Goal: Task Accomplishment & Management: Manage account settings

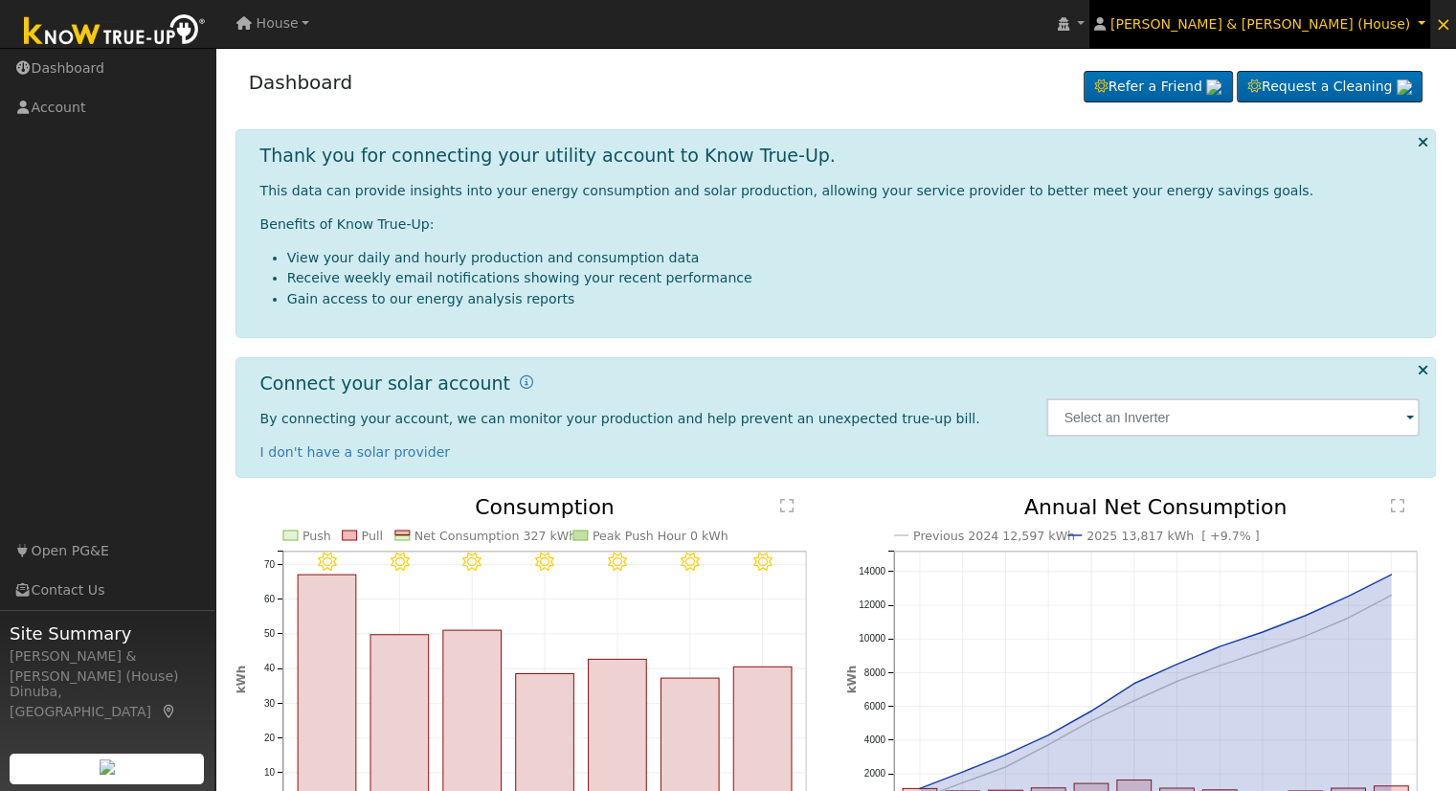
click at [1426, 21] on link "[PERSON_NAME] & [PERSON_NAME] (House)" at bounding box center [1259, 24] width 341 height 48
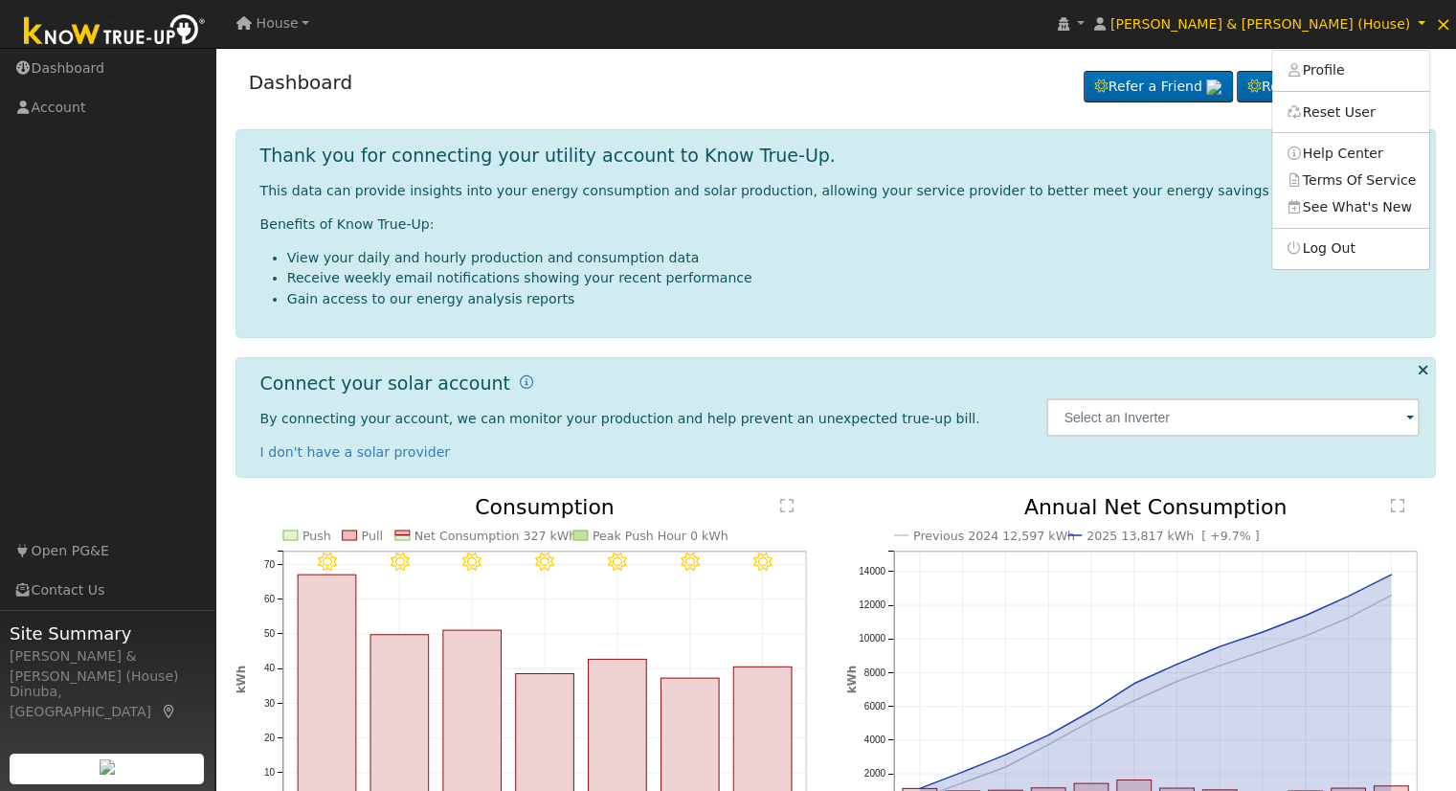
click at [838, 78] on div "Dashboard Refer a Friend Request a Cleaning Refer a Friend" at bounding box center [835, 86] width 1201 height 58
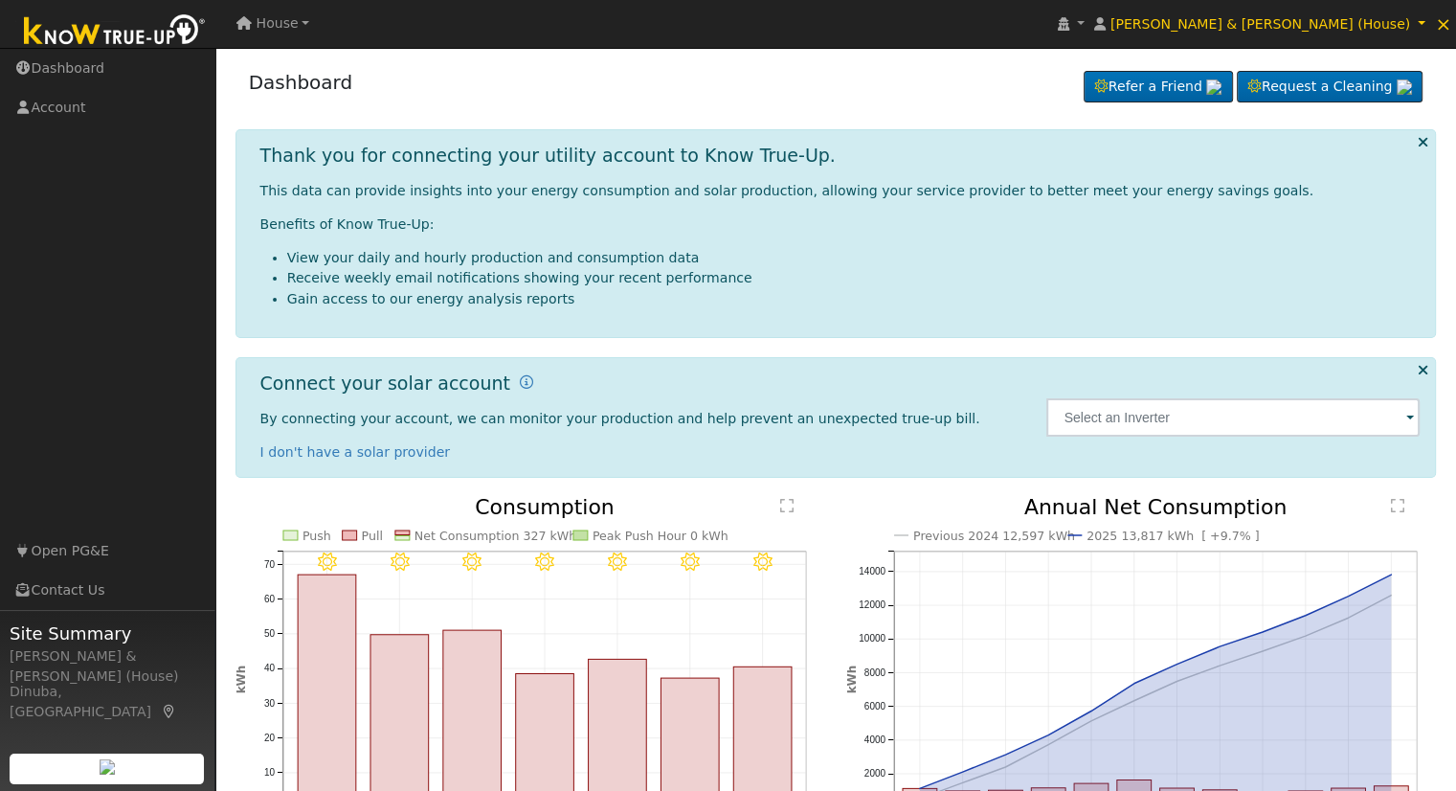
click at [258, 28] on span "House" at bounding box center [277, 22] width 42 height 15
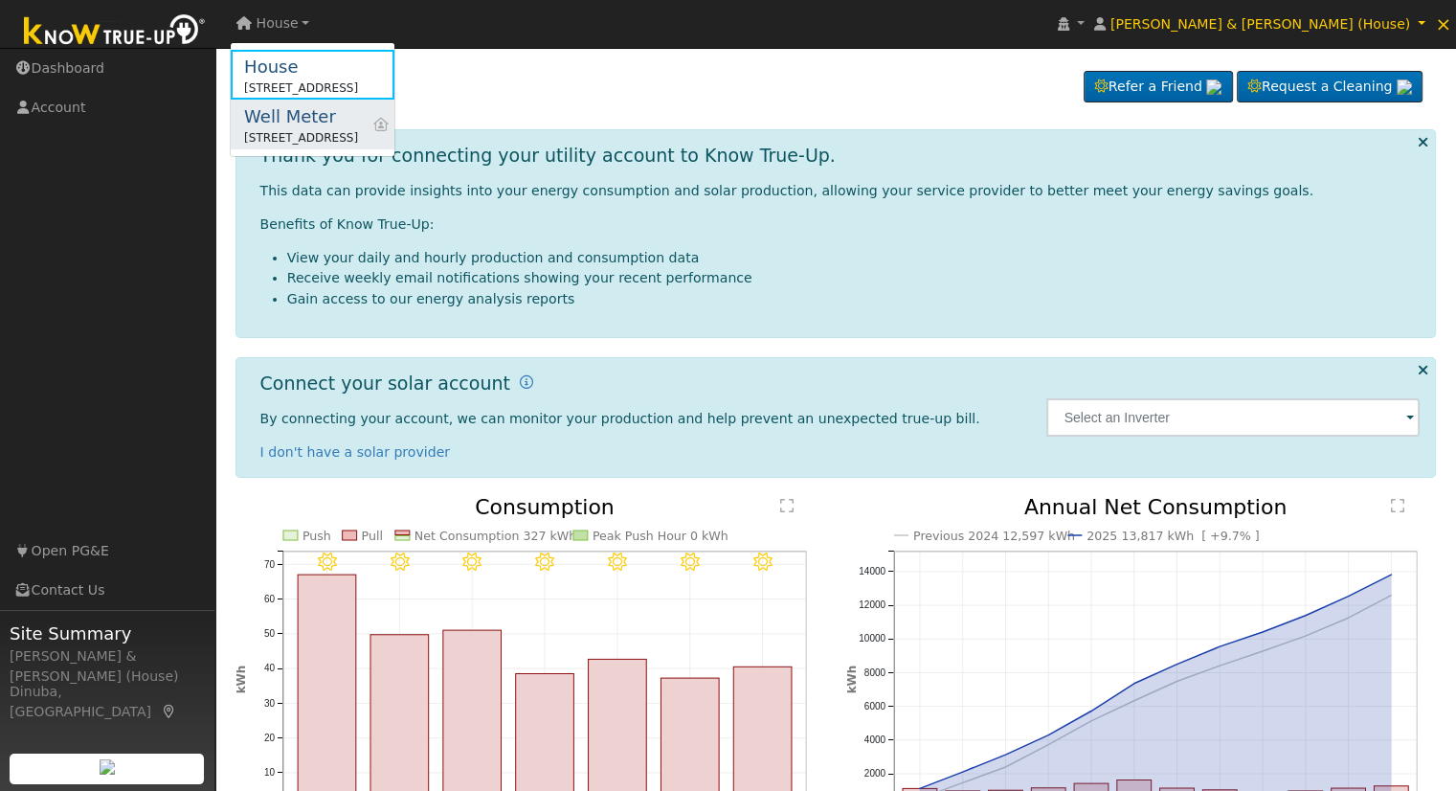
click at [291, 126] on div "Well Meter" at bounding box center [301, 116] width 114 height 26
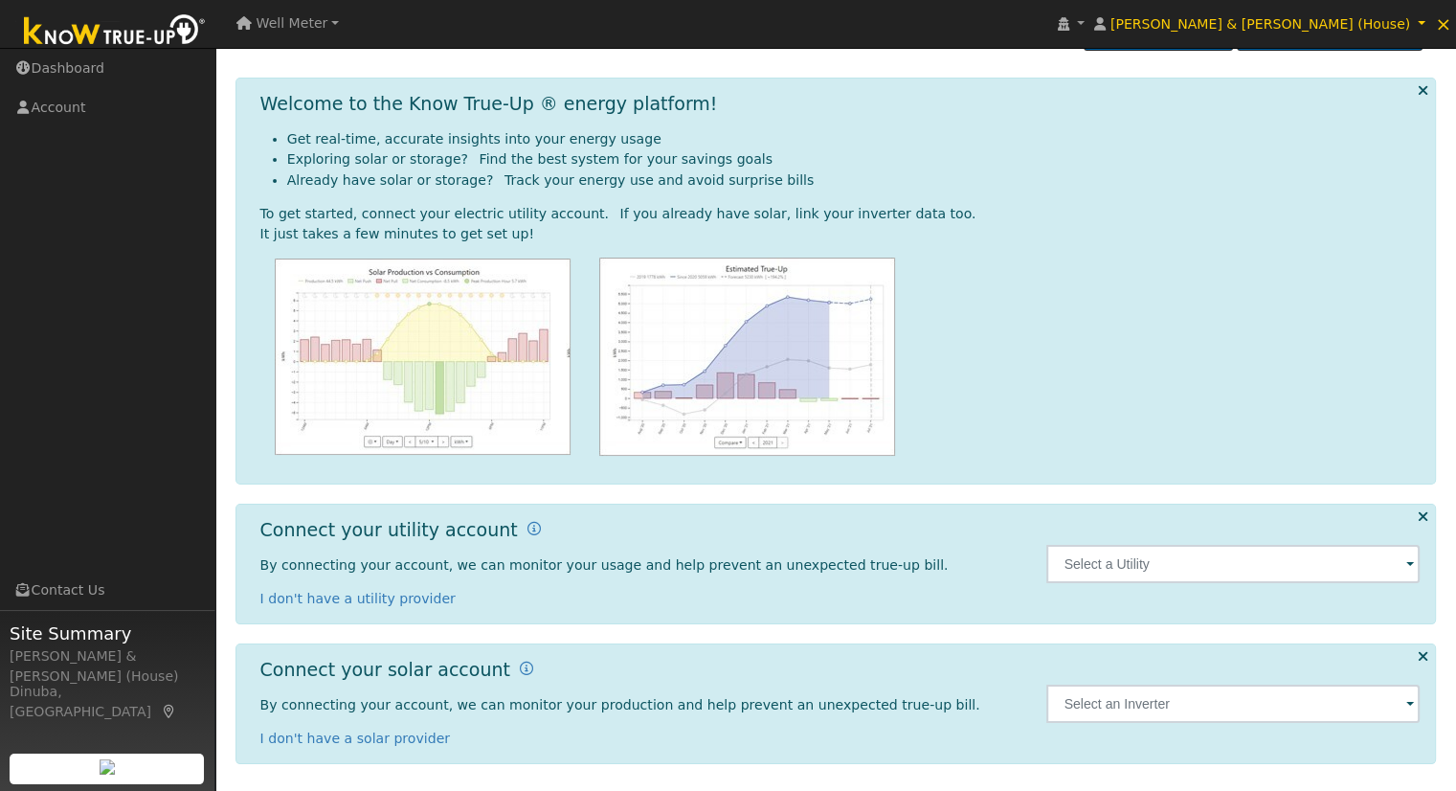
scroll to position [54, 0]
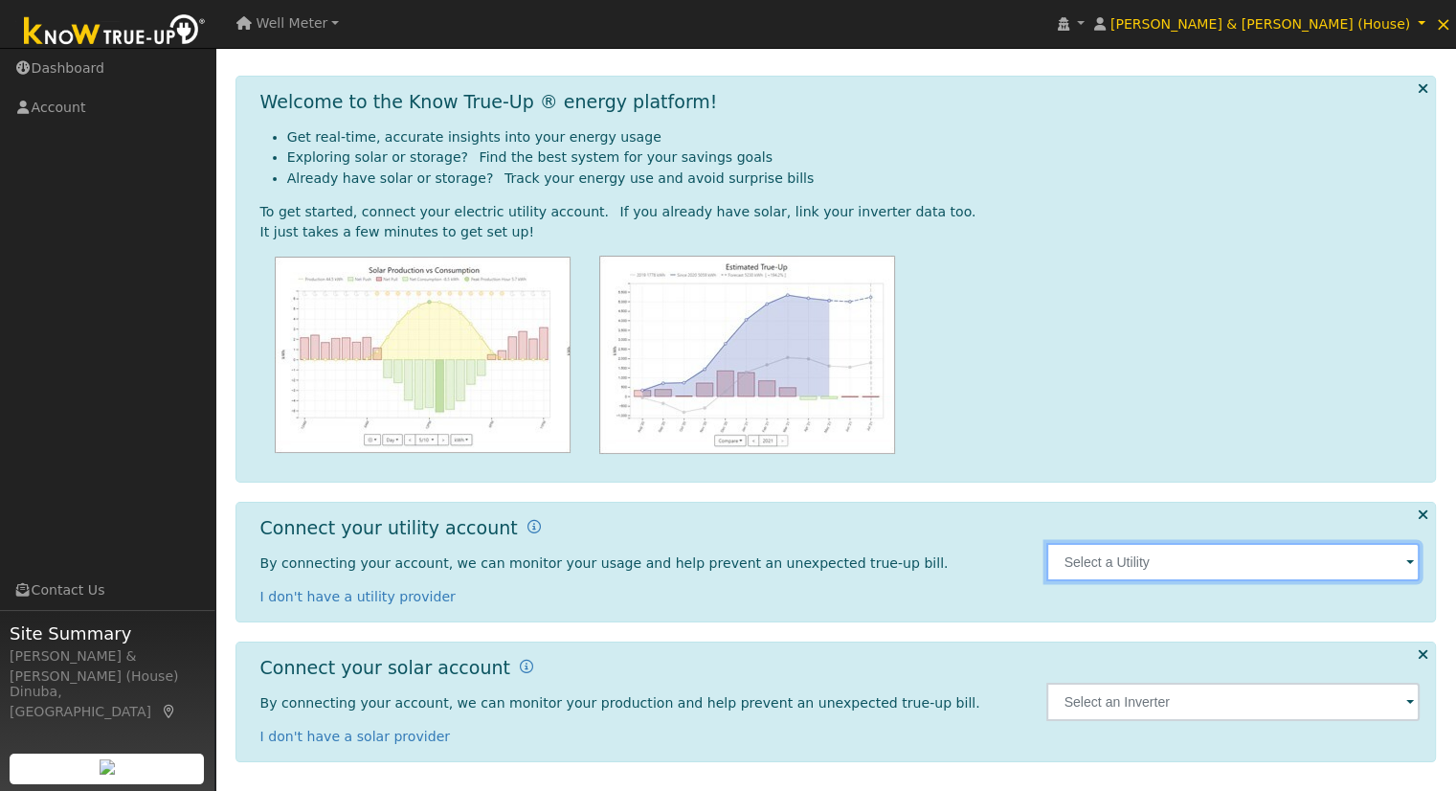
click at [1208, 562] on input "text" at bounding box center [1232, 562] width 373 height 38
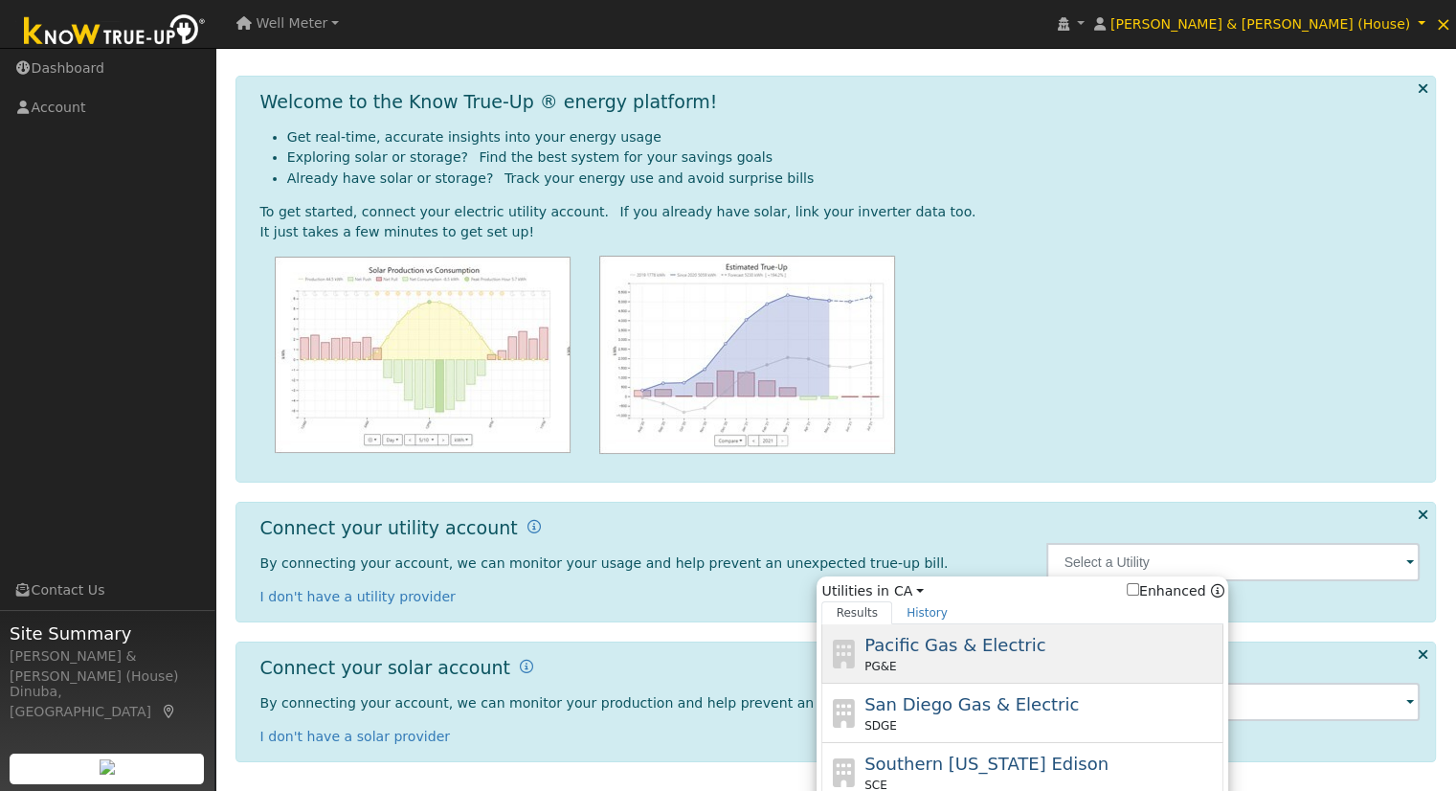
click at [1021, 657] on div "PG&E" at bounding box center [1041, 665] width 355 height 17
type input "PG&E"
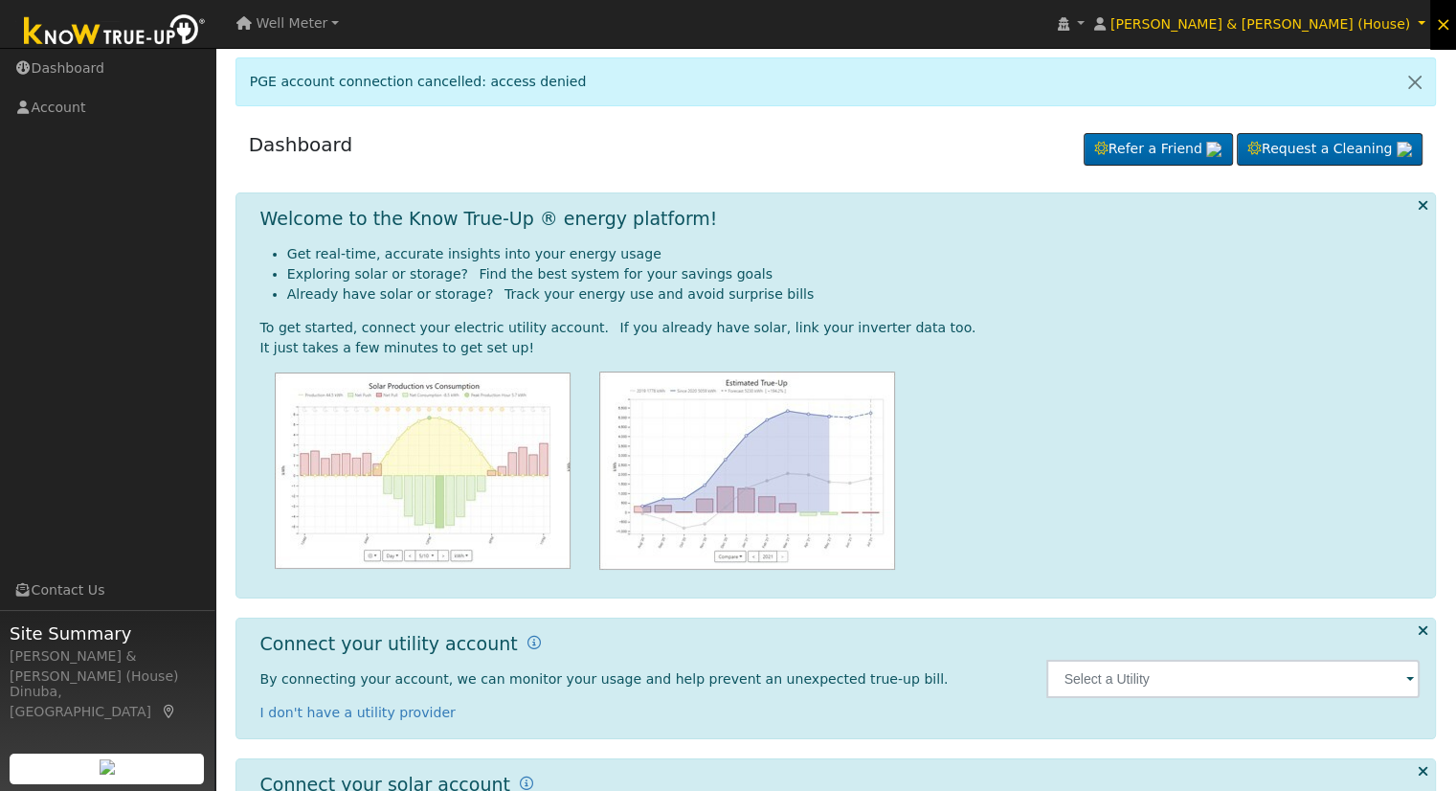
click at [1447, 22] on span "×" at bounding box center [1443, 23] width 16 height 23
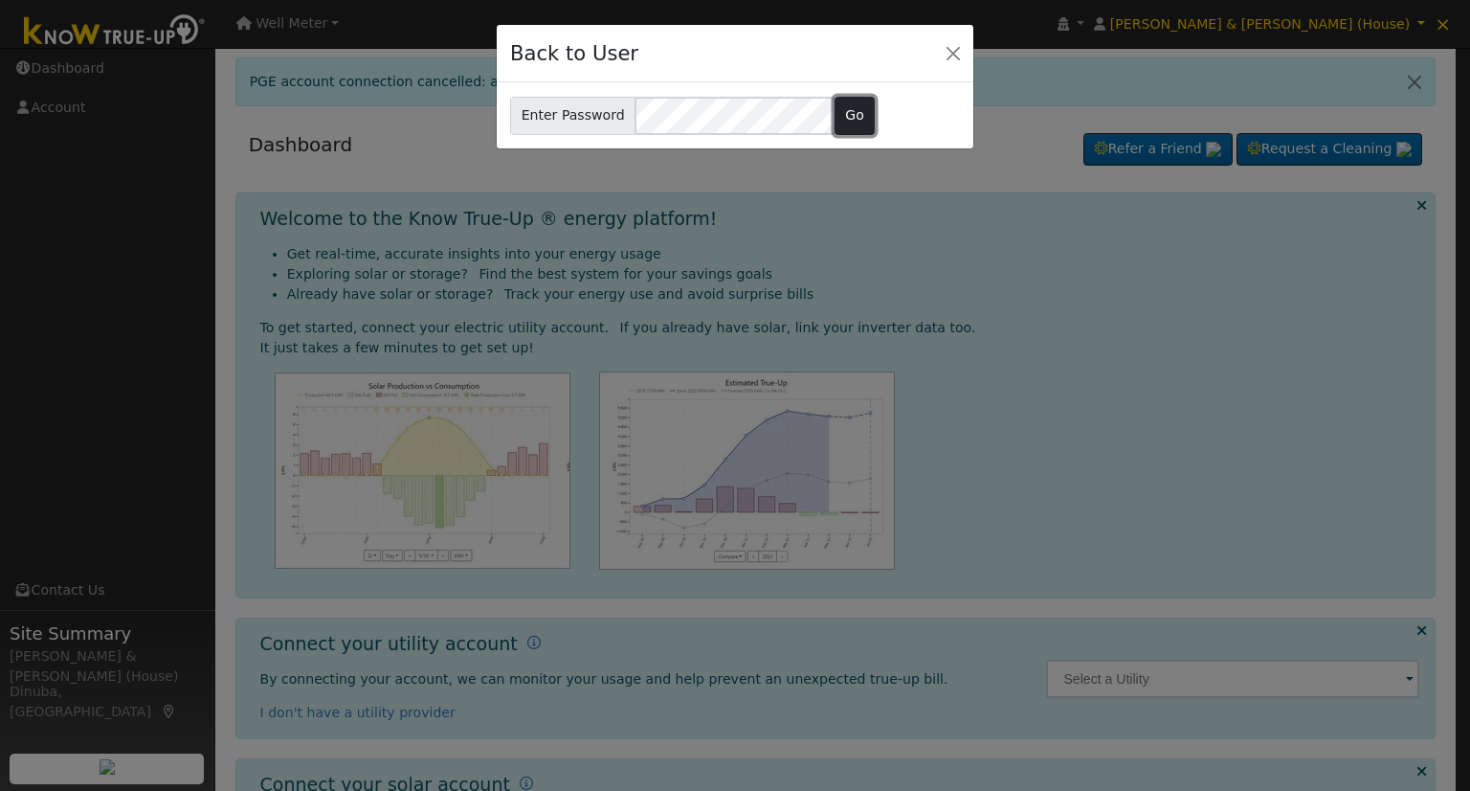
click at [850, 114] on button "Go" at bounding box center [855, 116] width 41 height 38
